Goal: Find specific page/section: Find specific page/section

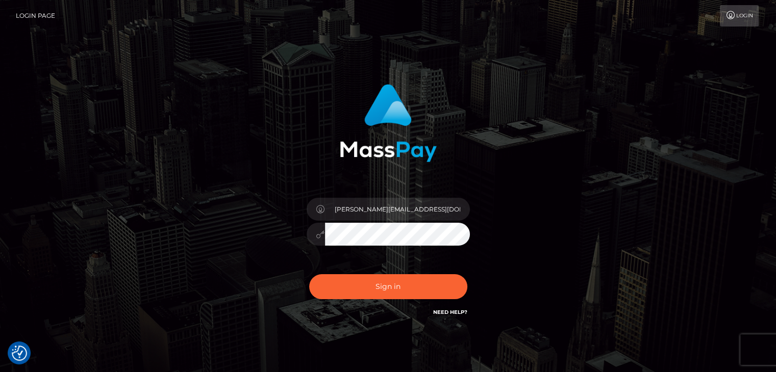
drag, startPoint x: 645, startPoint y: 228, endPoint x: 485, endPoint y: 235, distance: 159.9
click at [645, 230] on div "edward.r@b2spin.com Sign in" at bounding box center [388, 207] width 582 height 260
click at [421, 212] on input "edward.r@b2spin.com" at bounding box center [397, 209] width 145 height 23
type input "Edward"
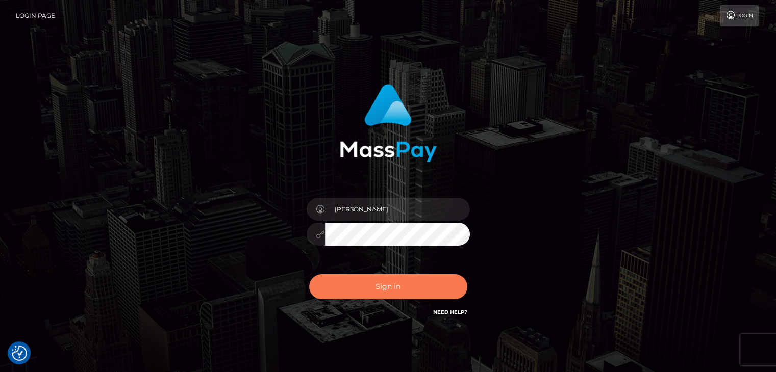
click at [422, 284] on button "Sign in" at bounding box center [388, 286] width 158 height 25
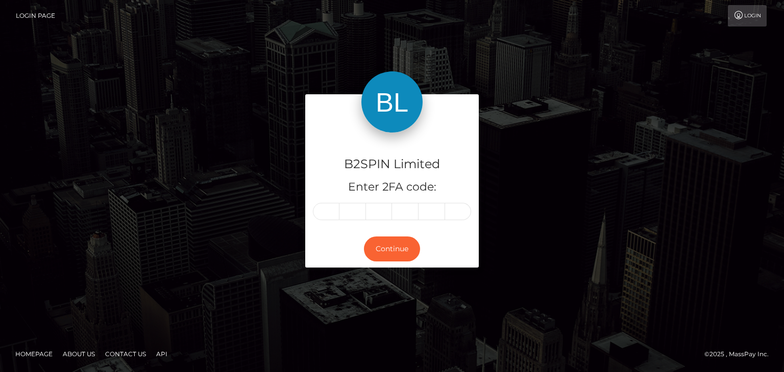
click at [317, 221] on div "B2SPIN Limited Enter 2FA code:" at bounding box center [391, 182] width 173 height 98
click at [325, 208] on input "text" at bounding box center [326, 211] width 27 height 17
paste input "2"
type input "2"
type input "5"
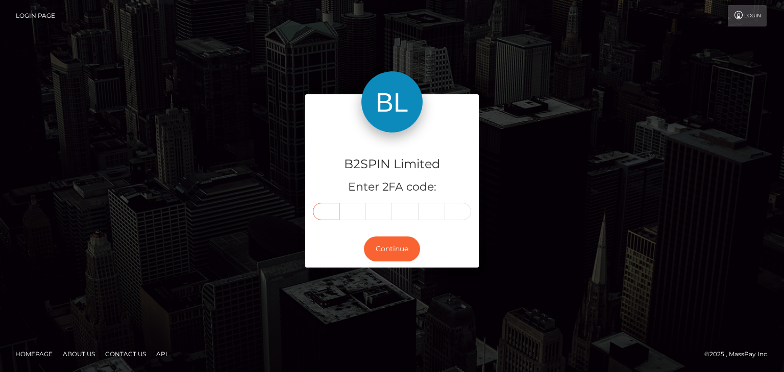
type input "0"
type input "6"
type input "9"
type input "1"
click at [378, 251] on button "Continue" at bounding box center [392, 249] width 56 height 25
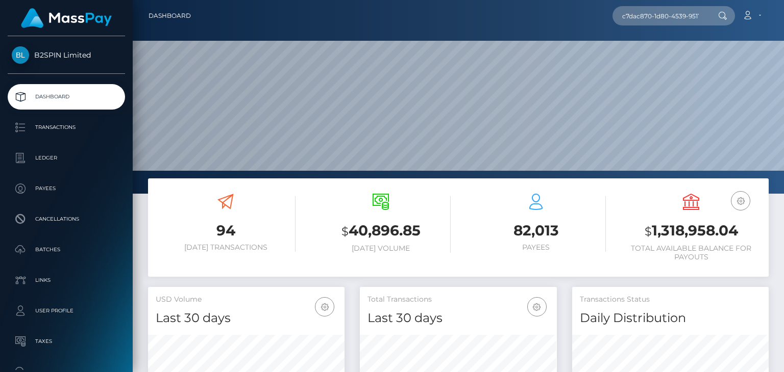
scroll to position [181, 196]
click at [681, 22] on input "c7dac870-1d80-4539-9511-7880f28ea106" at bounding box center [660, 15] width 96 height 19
click at [667, 24] on input "c7dac870-1d80-4539-9511-7880f28ea106" at bounding box center [660, 15] width 96 height 19
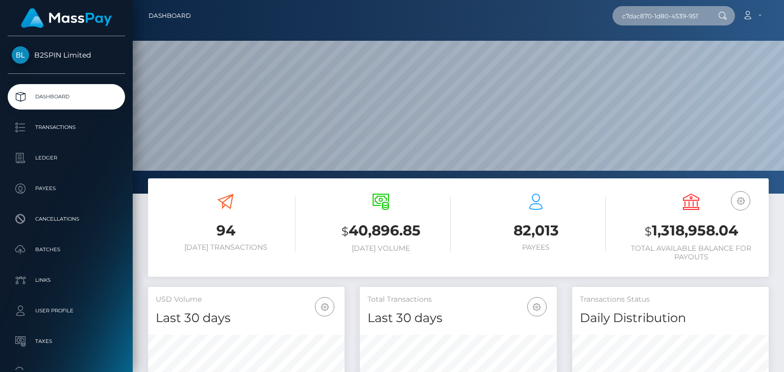
paste input "1078740885"
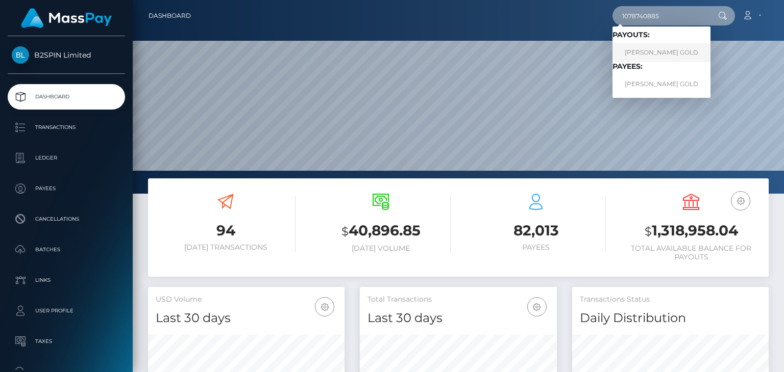
type input "1078740885"
click at [661, 56] on link "ALISE SHOSHANA GOLD" at bounding box center [661, 52] width 98 height 19
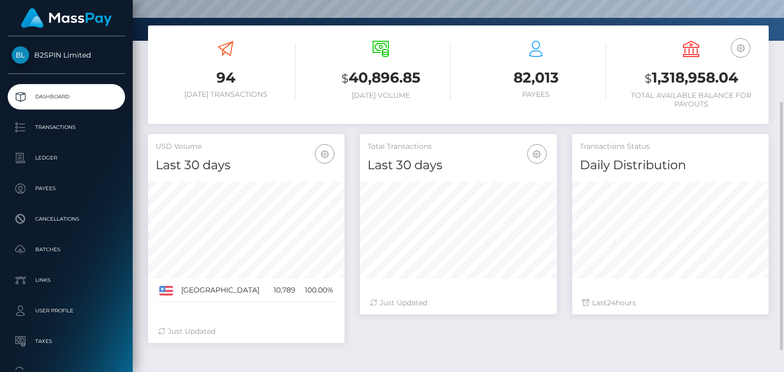
scroll to position [185, 0]
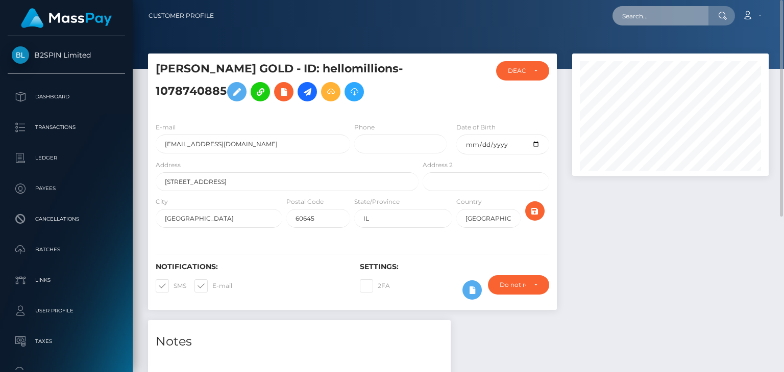
click at [661, 23] on input "text" at bounding box center [660, 15] width 96 height 19
paste input "1815156040"
type input "1815156040"
